Goal: Information Seeking & Learning: Understand process/instructions

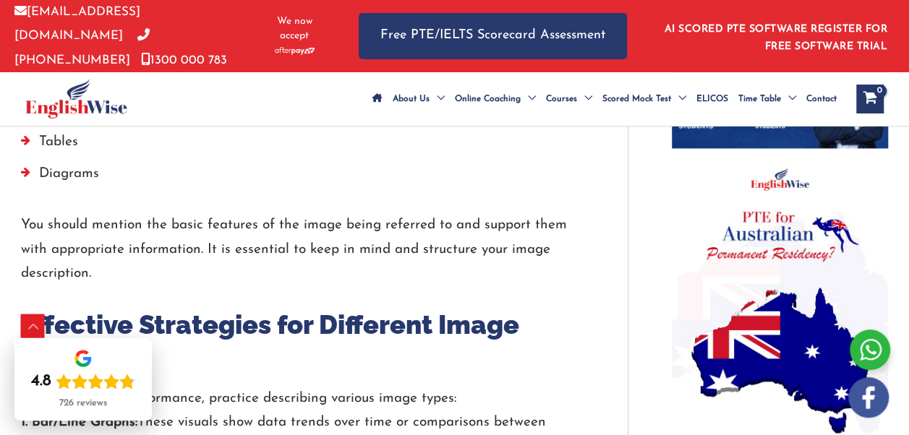
scroll to position [1085, 0]
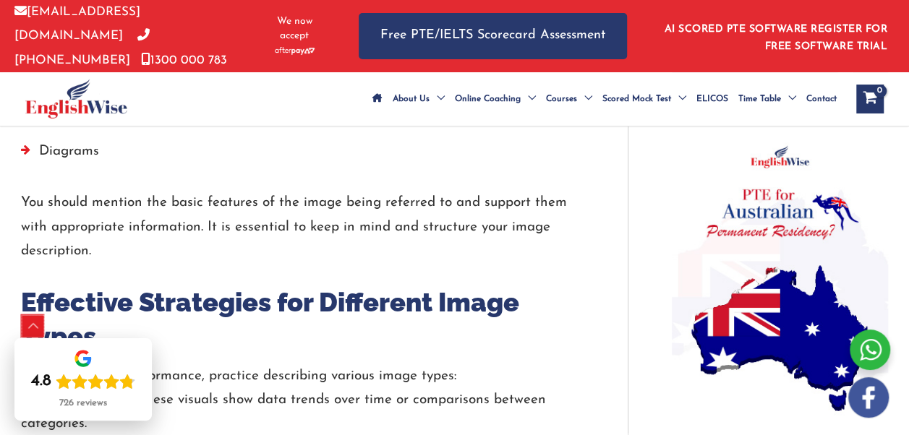
click at [35, 333] on div "Scroll to Top" at bounding box center [33, 326] width 23 height 23
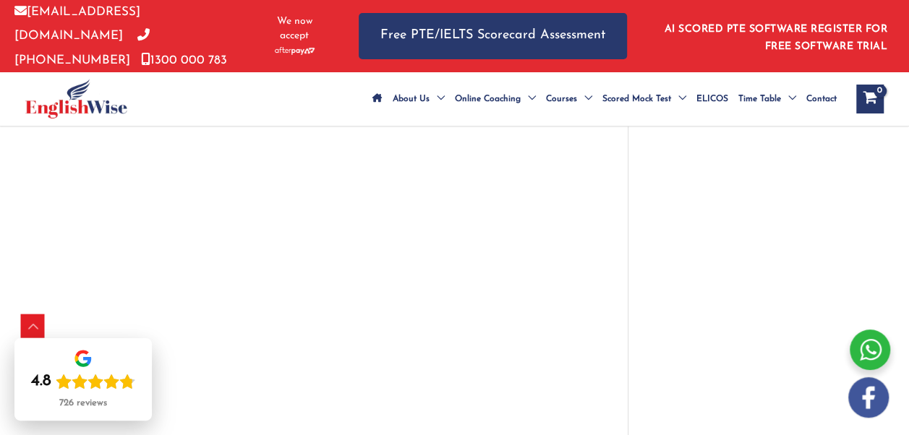
scroll to position [3471, 0]
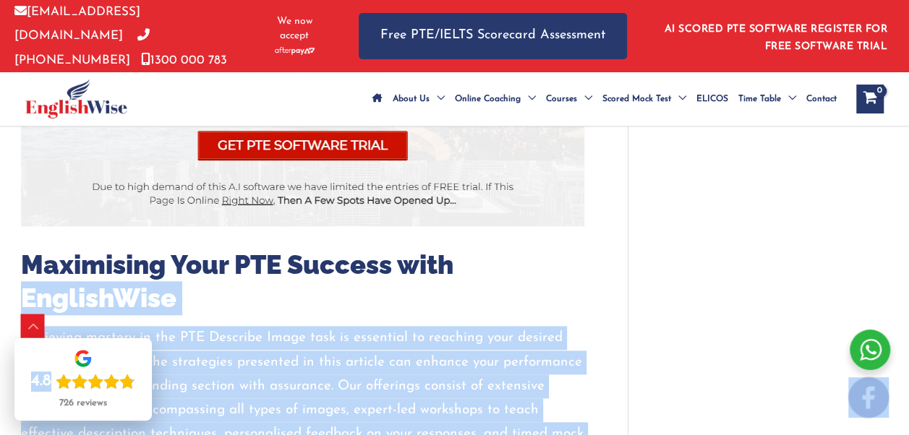
drag, startPoint x: 61, startPoint y: 362, endPoint x: 829, endPoint y: 327, distance: 768.8
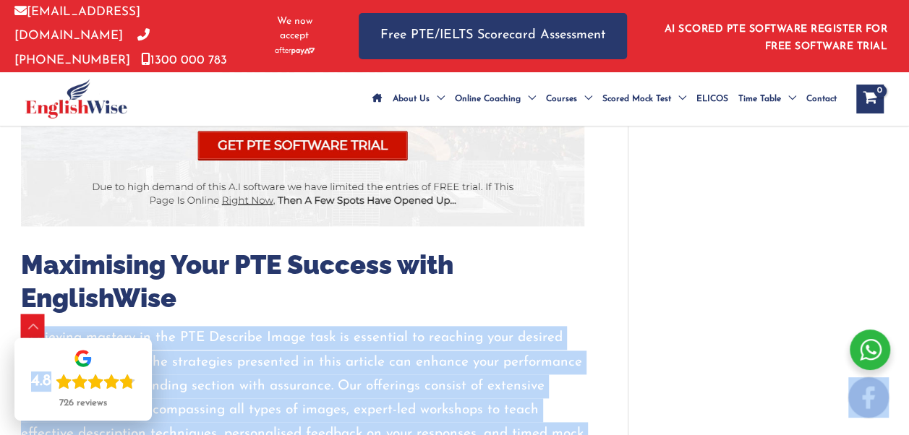
click at [443, 316] on h2 "Maximising Your PTE Success with EnglishWise" at bounding box center [302, 282] width 563 height 68
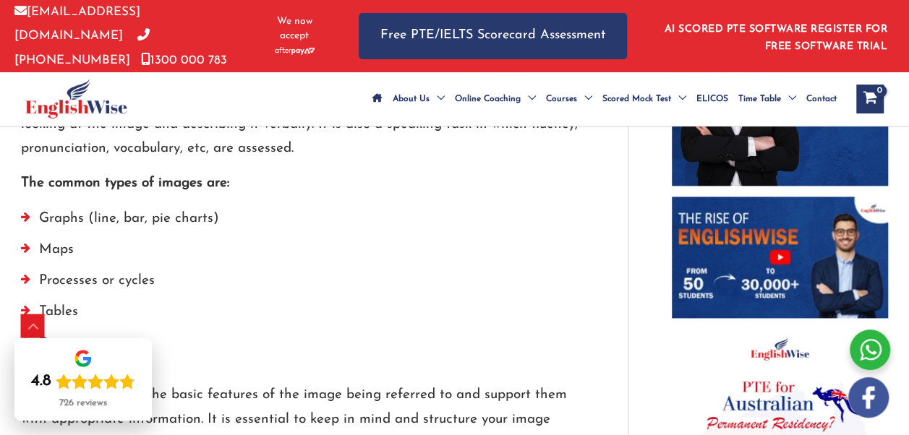
scroll to position [979, 0]
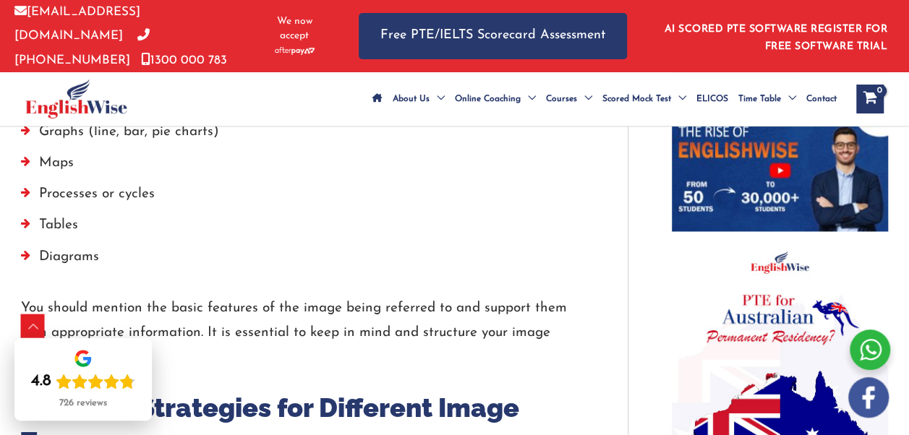
click at [61, 151] on li "Graphs (line, bar, pie charts)" at bounding box center [302, 135] width 563 height 31
drag, startPoint x: 61, startPoint y: 184, endPoint x: 95, endPoint y: 185, distance: 34.0
click at [95, 151] on li "Graphs (line, bar, pie charts)" at bounding box center [302, 135] width 563 height 31
click at [140, 151] on li "Graphs (line, bar, pie charts)" at bounding box center [302, 135] width 563 height 31
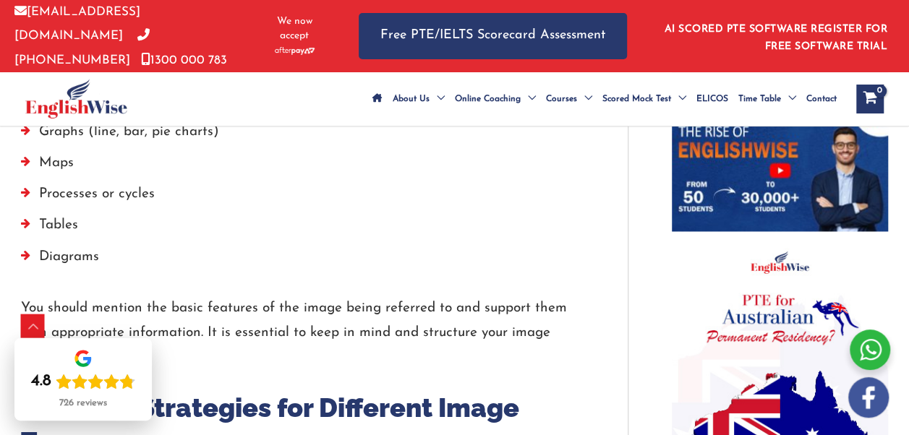
click at [173, 151] on li "Graphs (line, bar, pie charts)" at bounding box center [302, 135] width 563 height 31
click at [51, 182] on li "Maps" at bounding box center [302, 166] width 563 height 31
drag, startPoint x: 51, startPoint y: 215, endPoint x: 64, endPoint y: 247, distance: 34.7
click at [64, 213] on li "Processes or cycles" at bounding box center [302, 197] width 563 height 31
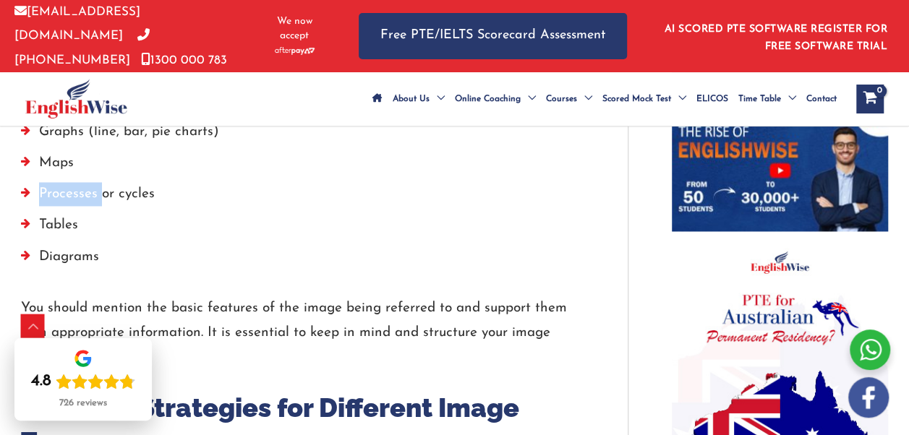
click at [64, 213] on li "Processes or cycles" at bounding box center [302, 197] width 563 height 31
drag, startPoint x: 64, startPoint y: 247, endPoint x: 122, endPoint y: 253, distance: 58.1
click at [121, 213] on li "Processes or cycles" at bounding box center [302, 197] width 563 height 31
click at [122, 213] on li "Processes or cycles" at bounding box center [302, 197] width 563 height 31
drag, startPoint x: 122, startPoint y: 253, endPoint x: 62, endPoint y: 273, distance: 63.1
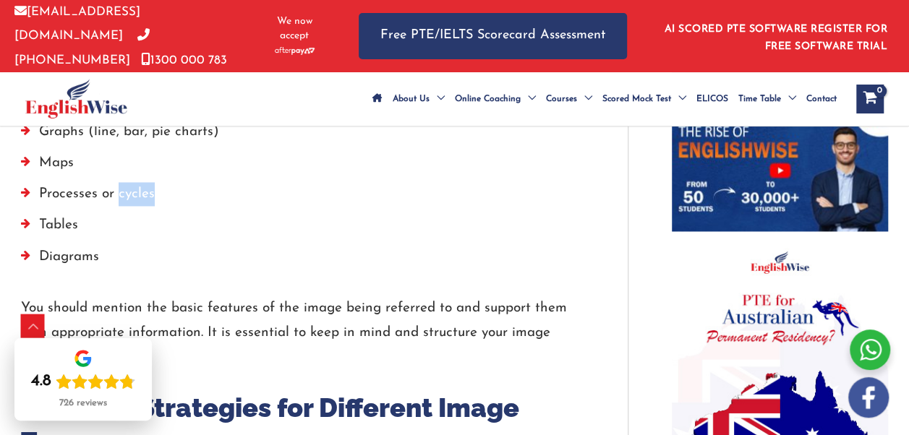
click at [62, 244] on li "Tables" at bounding box center [302, 228] width 563 height 31
click at [106, 151] on li "Graphs (line, bar, pie charts)" at bounding box center [302, 135] width 563 height 31
click at [127, 151] on li "Graphs (line, bar, pie charts)" at bounding box center [302, 135] width 563 height 31
click at [169, 151] on li "Graphs (line, bar, pie charts)" at bounding box center [302, 135] width 563 height 31
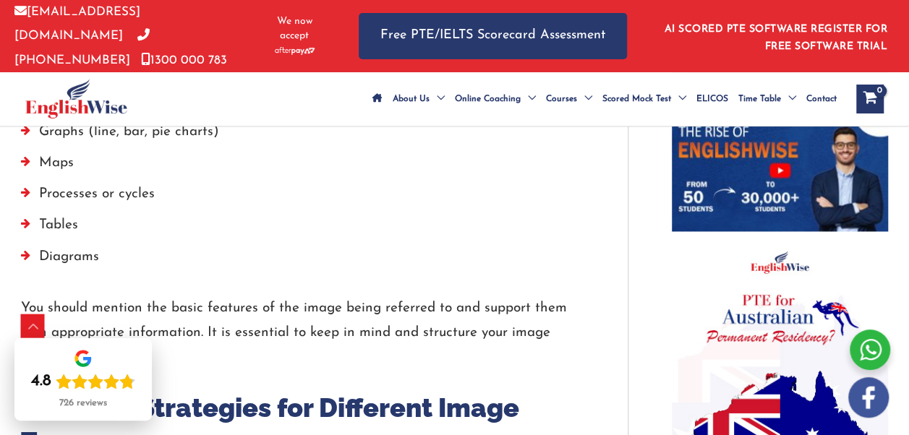
click at [53, 151] on li "Graphs (line, bar, pie charts)" at bounding box center [302, 135] width 563 height 31
click at [54, 151] on li "Graphs (line, bar, pie charts)" at bounding box center [302, 135] width 563 height 31
drag, startPoint x: 54, startPoint y: 182, endPoint x: 51, endPoint y: 208, distance: 26.3
click at [51, 182] on li "Maps" at bounding box center [302, 166] width 563 height 31
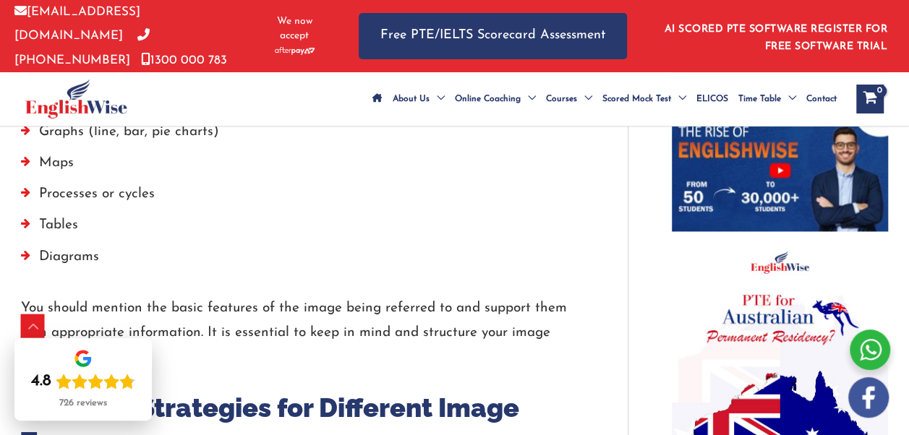
drag, startPoint x: 51, startPoint y: 208, endPoint x: 137, endPoint y: 242, distance: 92.5
click at [137, 213] on li "Processes or cycles" at bounding box center [302, 197] width 563 height 31
drag, startPoint x: 137, startPoint y: 242, endPoint x: 59, endPoint y: 272, distance: 84.2
click at [59, 244] on li "Tables" at bounding box center [302, 228] width 563 height 31
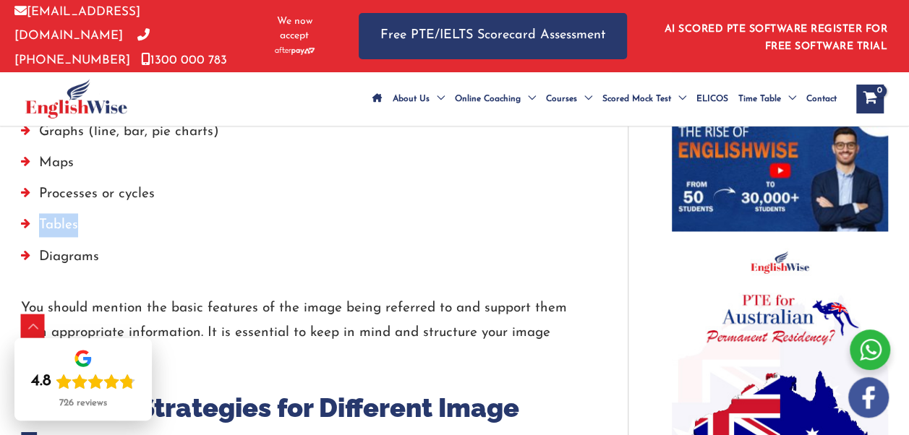
click at [59, 244] on li "Tables" at bounding box center [302, 228] width 563 height 31
drag, startPoint x: 59, startPoint y: 272, endPoint x: 69, endPoint y: 306, distance: 35.5
click at [69, 276] on li "Diagrams" at bounding box center [302, 260] width 563 height 31
drag, startPoint x: 69, startPoint y: 306, endPoint x: 179, endPoint y: 307, distance: 109.2
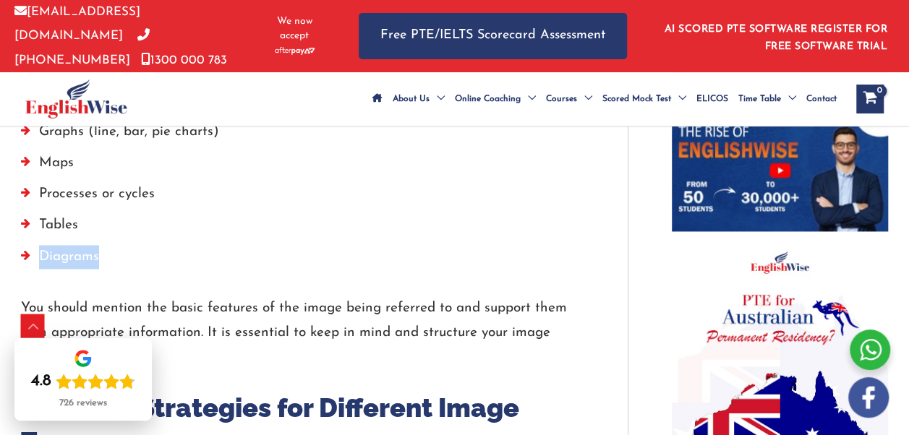
click at [179, 276] on li "Diagrams" at bounding box center [302, 260] width 563 height 31
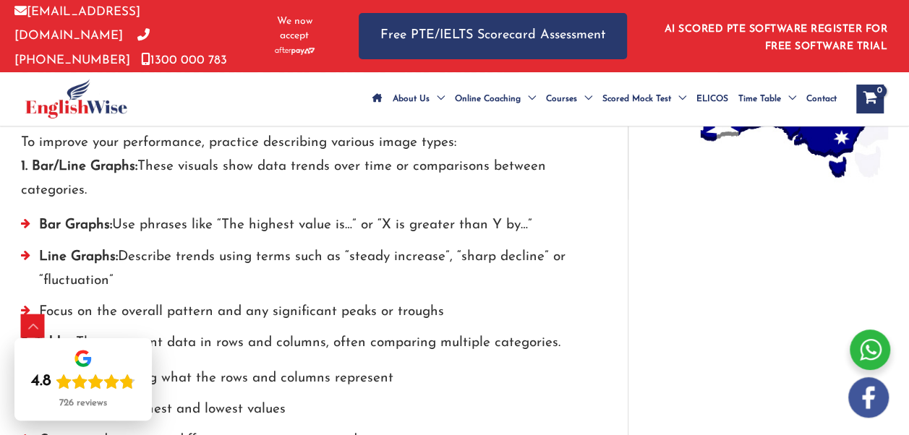
scroll to position [1341, 0]
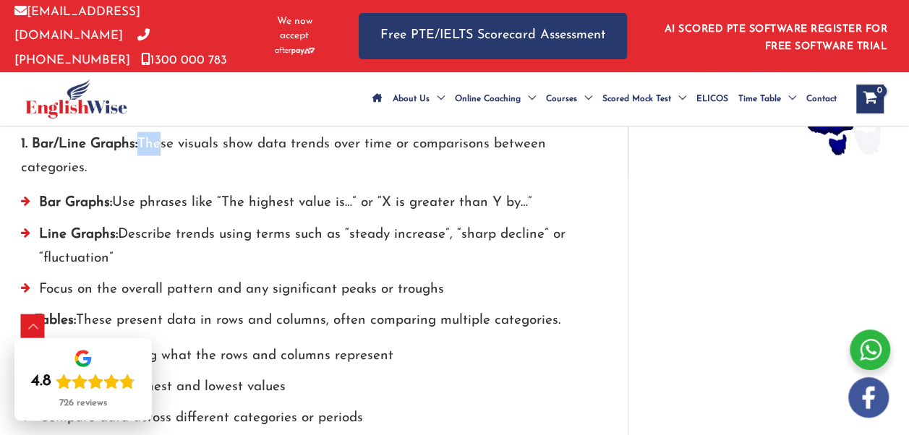
drag, startPoint x: 142, startPoint y: 191, endPoint x: 161, endPoint y: 191, distance: 18.8
click at [161, 180] on p "To improve your performance, practice describing various image types: 1. Bar/Li…" at bounding box center [302, 144] width 563 height 72
drag, startPoint x: 161, startPoint y: 191, endPoint x: 159, endPoint y: 225, distance: 34.0
click at [159, 180] on p "To improve your performance, practice describing various image types: 1. Bar/Li…" at bounding box center [302, 144] width 563 height 72
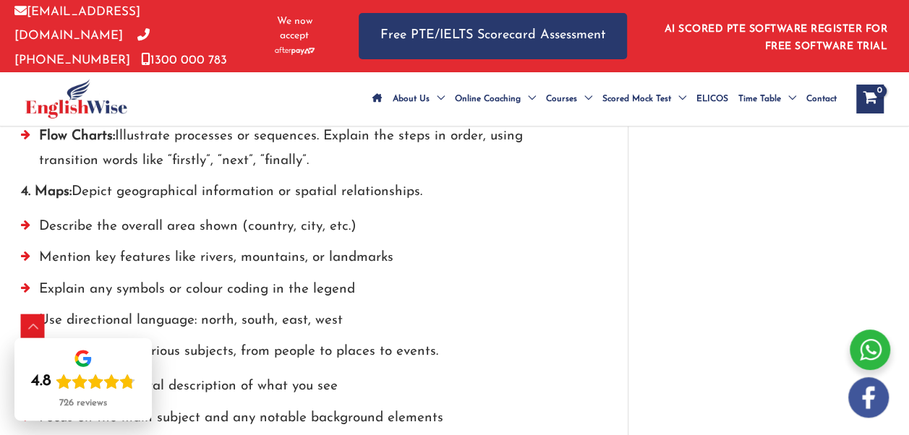
scroll to position [1847, 0]
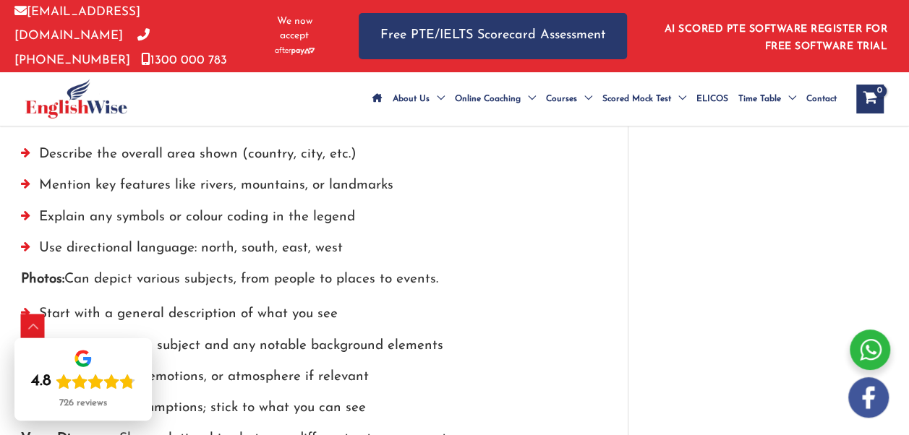
click at [52, 127] on strong "4. Maps:" at bounding box center [46, 120] width 51 height 14
drag, startPoint x: 52, startPoint y: 166, endPoint x: 105, endPoint y: 192, distance: 58.5
click at [105, 192] on div "4. Maps: Depict geographical information or spatial relationships. Describe the…" at bounding box center [302, 188] width 563 height 160
drag, startPoint x: 105, startPoint y: 192, endPoint x: 101, endPoint y: 218, distance: 27.0
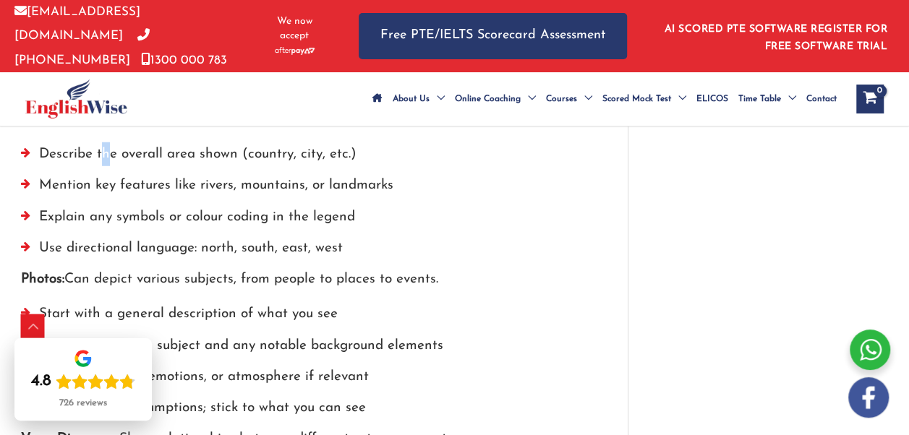
click at [101, 174] on li "Describe the overall area shown (country, city, etc.)" at bounding box center [302, 157] width 563 height 31
click at [213, 174] on li "Describe the overall area shown (country, city, etc.)" at bounding box center [302, 157] width 563 height 31
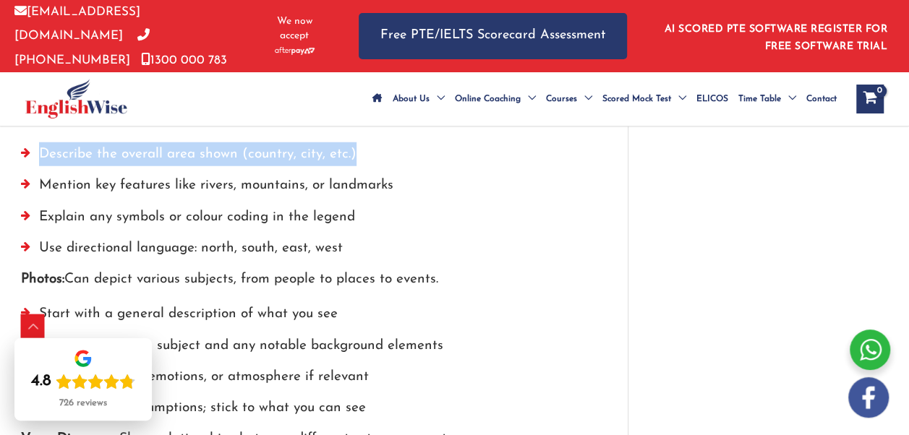
drag, startPoint x: 358, startPoint y: 203, endPoint x: 27, endPoint y: 213, distance: 330.6
click at [27, 174] on li "Describe the overall area shown (country, city, etc.)" at bounding box center [302, 157] width 563 height 31
drag, startPoint x: 27, startPoint y: 213, endPoint x: 62, endPoint y: 218, distance: 35.2
click at [62, 174] on li "Describe the overall area shown (country, city, etc.)" at bounding box center [302, 157] width 563 height 31
click at [201, 174] on li "Describe the overall area shown (country, city, etc.)" at bounding box center [302, 157] width 563 height 31
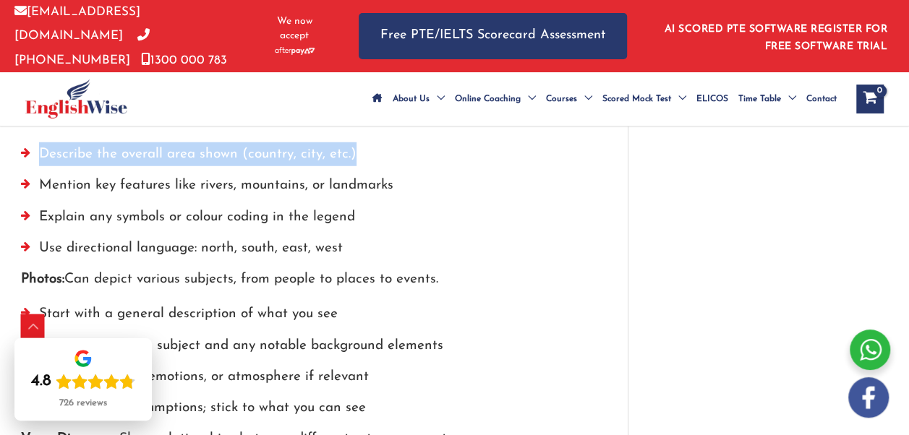
click at [201, 174] on li "Describe the overall area shown (country, city, etc.)" at bounding box center [302, 157] width 563 height 31
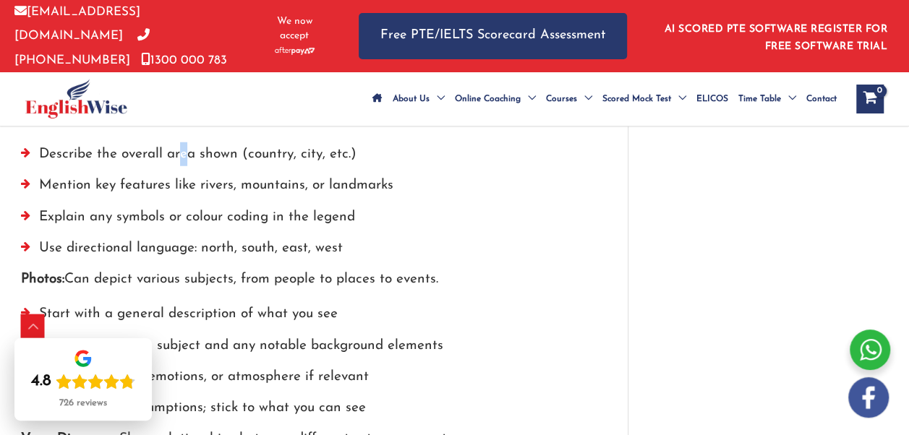
drag, startPoint x: 201, startPoint y: 202, endPoint x: 182, endPoint y: 210, distance: 20.1
click at [182, 174] on li "Describe the overall area shown (country, city, etc.)" at bounding box center [302, 157] width 563 height 31
click at [375, 174] on li "Describe the overall area shown (country, city, etc.)" at bounding box center [302, 157] width 563 height 31
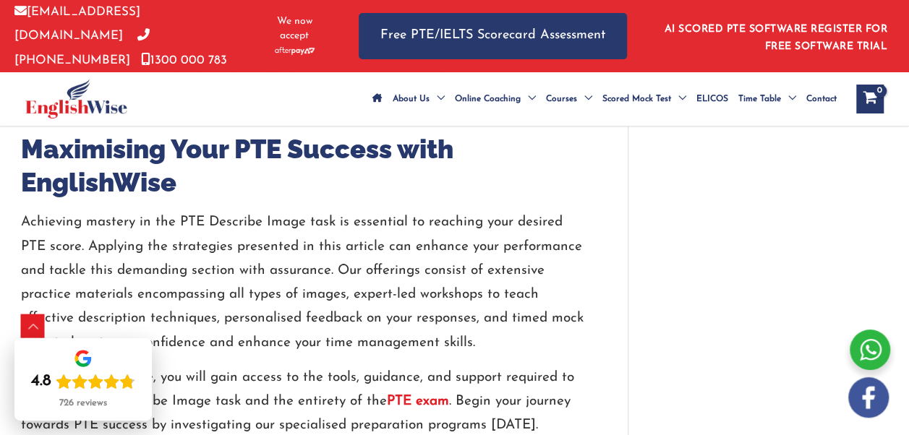
scroll to position [3655, 0]
